Goal: Complete application form

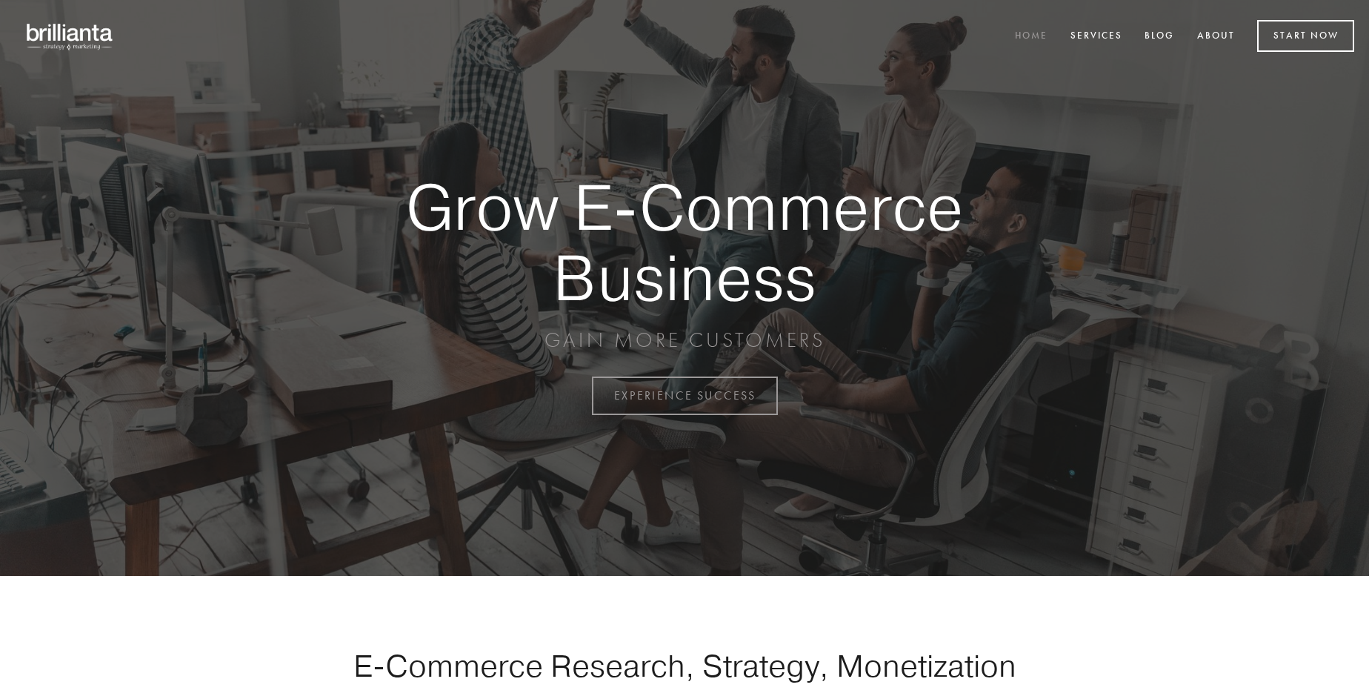
scroll to position [3884, 0]
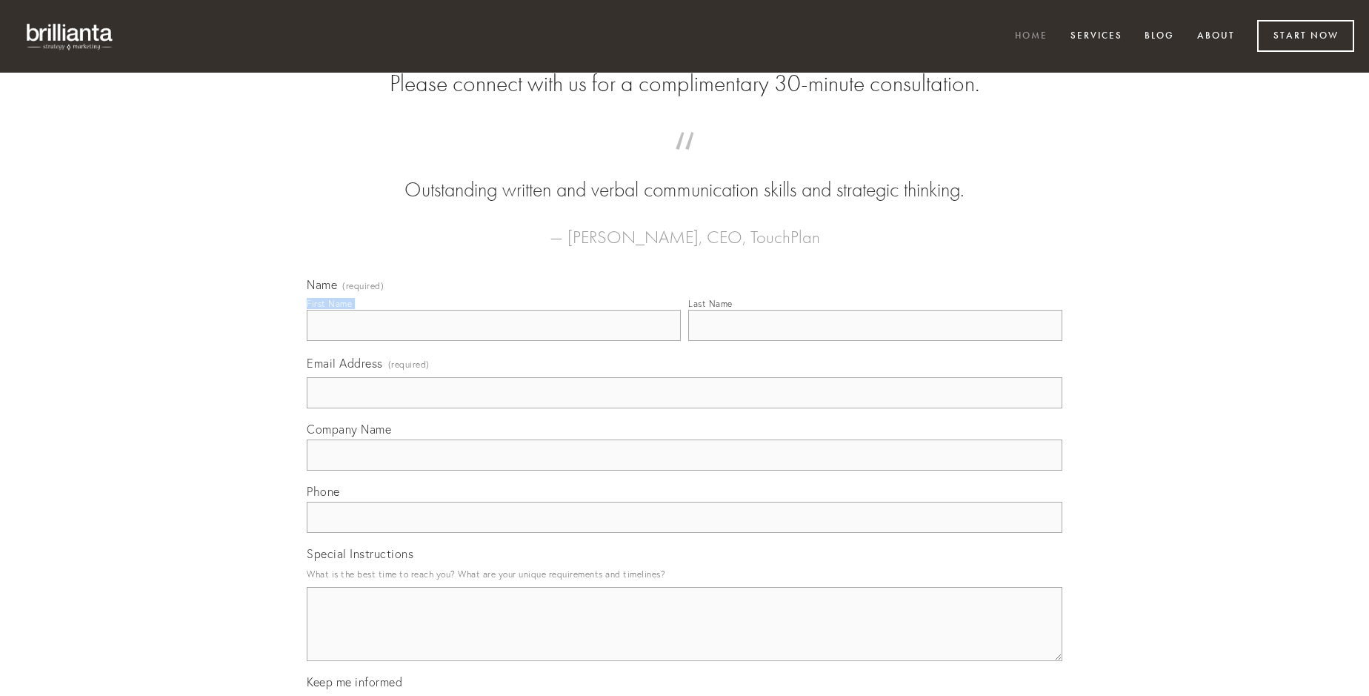
type input "[PERSON_NAME]"
click at [875, 341] on input "Last Name" at bounding box center [875, 325] width 374 height 31
type input "[PERSON_NAME]"
click at [685, 408] on input "Email Address (required)" at bounding box center [685, 392] width 756 height 31
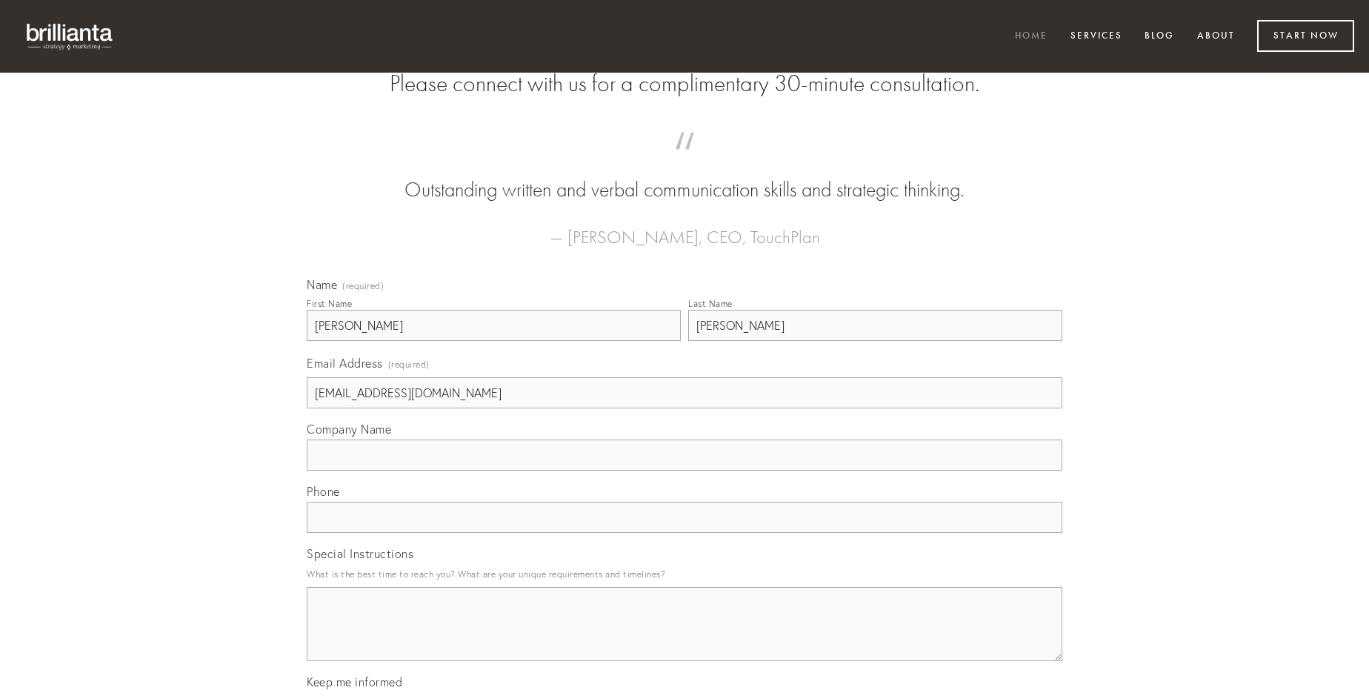
type input "[EMAIL_ADDRESS][DOMAIN_NAME]"
click at [685, 471] on input "Company Name" at bounding box center [685, 454] width 756 height 31
type input "armarium"
click at [685, 533] on input "text" at bounding box center [685, 517] width 756 height 31
click at [685, 637] on textarea "Special Instructions" at bounding box center [685, 624] width 756 height 74
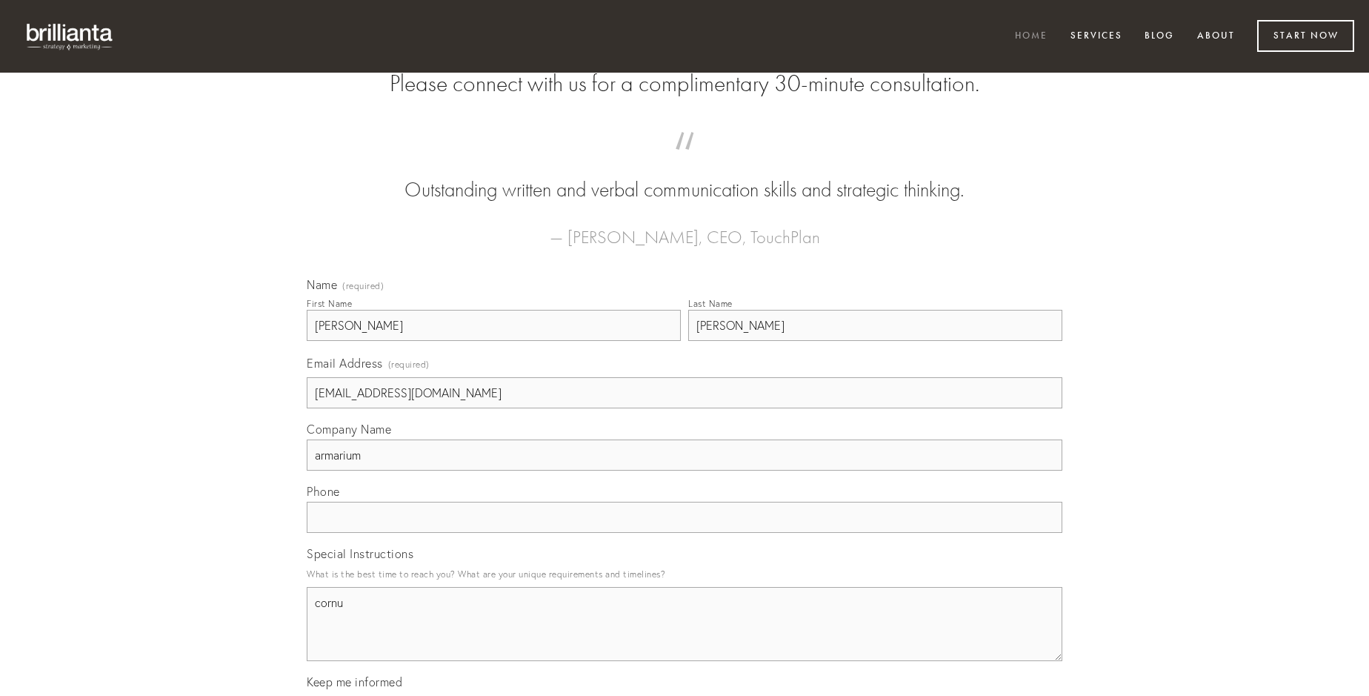
type textarea "cornu"
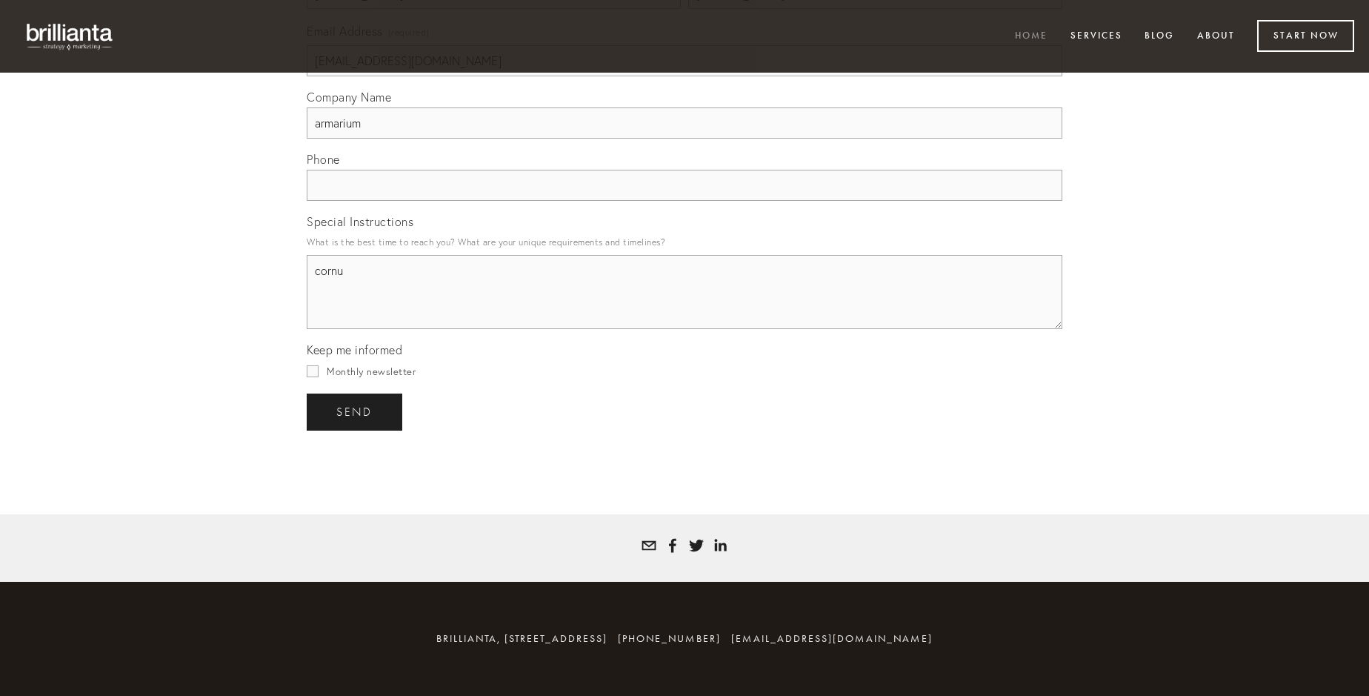
click at [356, 411] on span "send" at bounding box center [354, 411] width 36 height 13
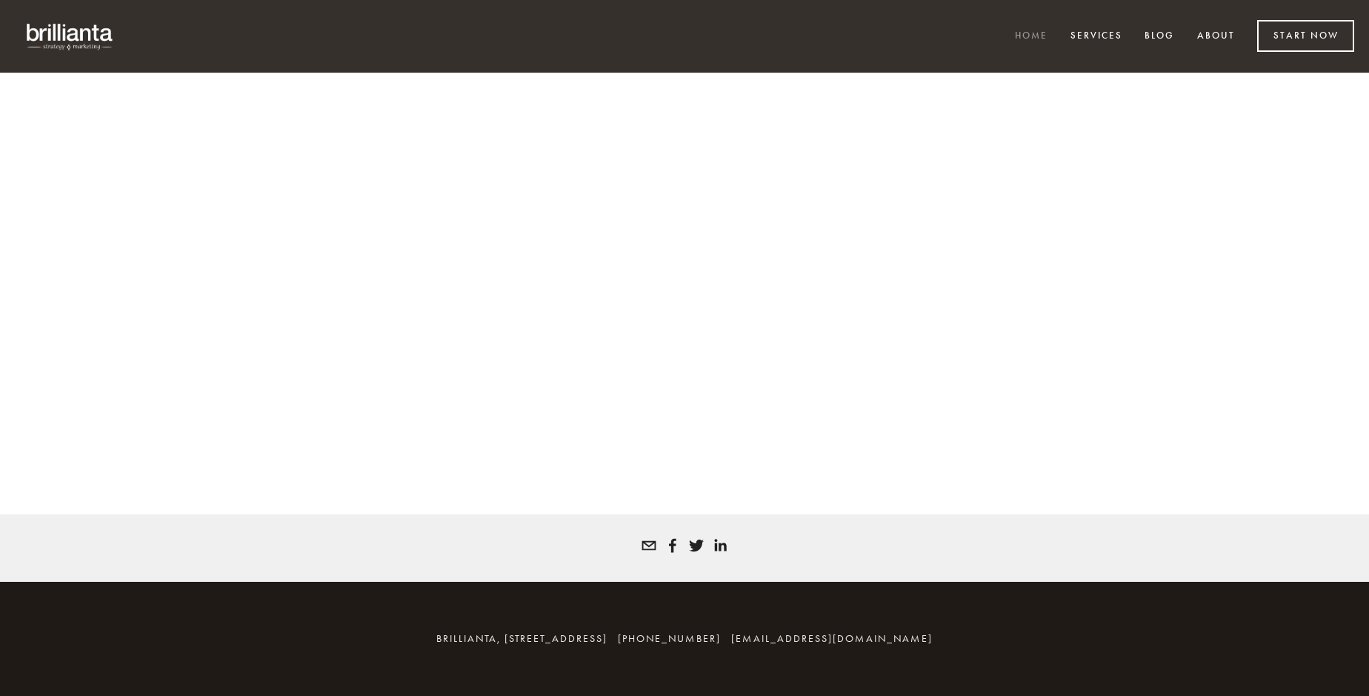
scroll to position [3864, 0]
